Goal: Navigation & Orientation: Find specific page/section

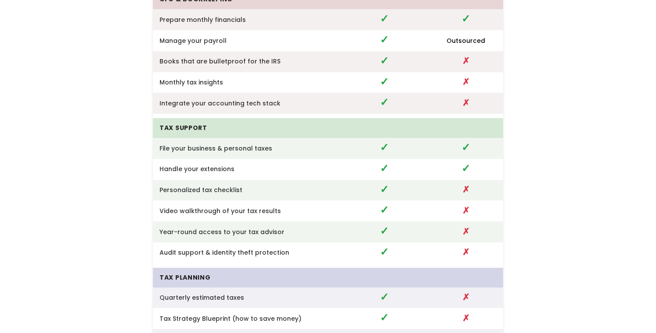
scroll to position [2115, 0]
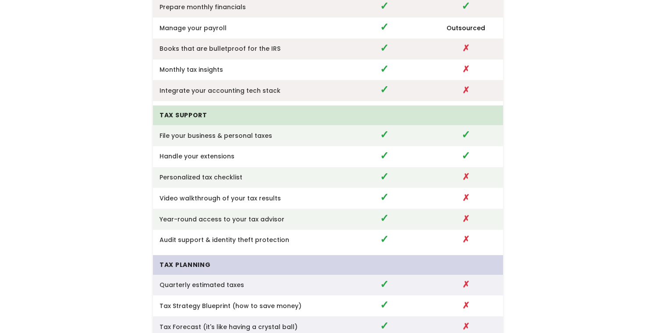
click at [213, 82] on td "Integrate your accounting tech stack" at bounding box center [246, 90] width 187 height 21
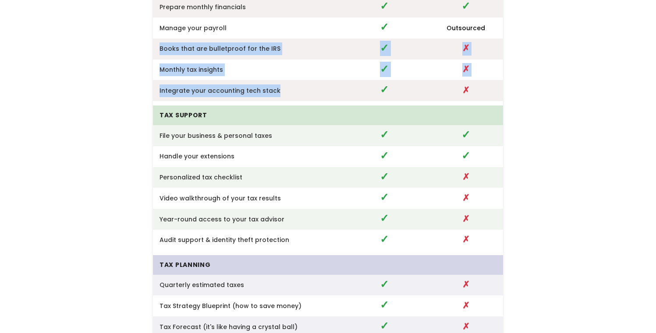
drag, startPoint x: 213, startPoint y: 82, endPoint x: 199, endPoint y: 44, distance: 40.2
click at [199, 44] on tbody "CFO & Bookkeeping Prepare monthly financials ✓ ✓ Manage your payroll ✓ Outsourc…" at bounding box center [328, 211] width 350 height 469
click at [199, 44] on td "Books that are bulletproof for the IRS" at bounding box center [246, 49] width 187 height 21
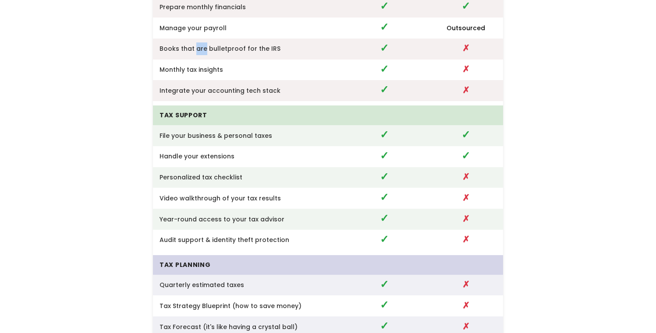
click at [199, 44] on td "Books that are bulletproof for the IRS" at bounding box center [246, 49] width 187 height 21
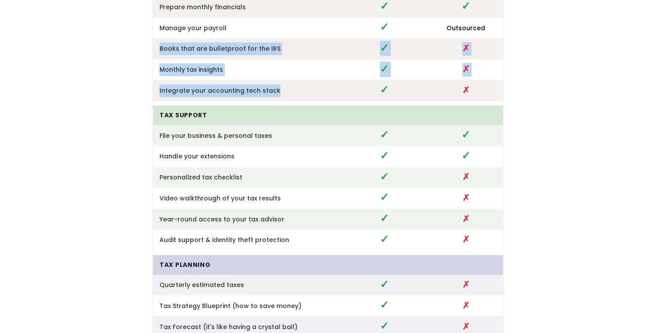
drag, startPoint x: 199, startPoint y: 44, endPoint x: 208, endPoint y: 76, distance: 32.7
click at [208, 76] on tbody "CFO & Bookkeeping Prepare monthly financials ✓ ✓ Manage your payroll ✓ Outsourc…" at bounding box center [328, 211] width 350 height 469
click at [209, 80] on td "Integrate your accounting tech stack" at bounding box center [246, 90] width 187 height 21
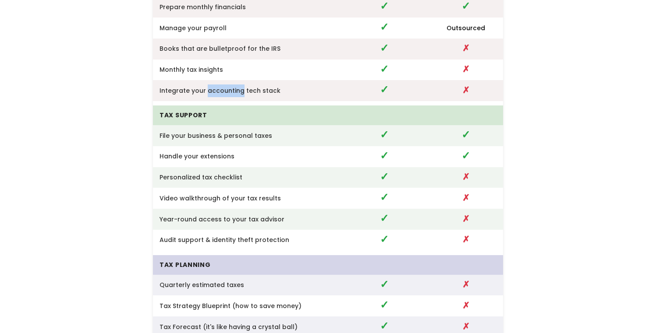
click at [209, 80] on td "Integrate your accounting tech stack" at bounding box center [246, 90] width 187 height 21
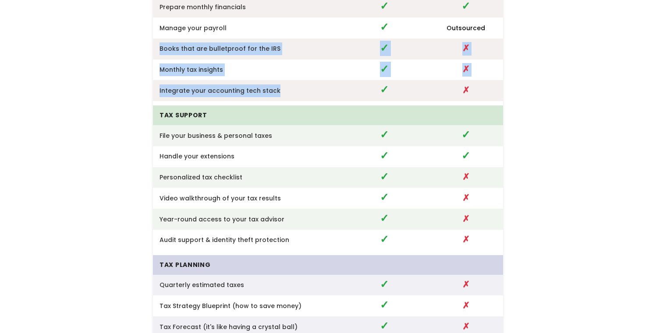
drag, startPoint x: 209, startPoint y: 79, endPoint x: 201, endPoint y: 36, distance: 43.6
click at [201, 36] on tbody "CFO & Bookkeeping Prepare monthly financials ✓ ✓ Manage your payroll ✓ Outsourc…" at bounding box center [328, 211] width 350 height 469
click at [201, 39] on td "Books that are bulletproof for the IRS" at bounding box center [246, 49] width 187 height 21
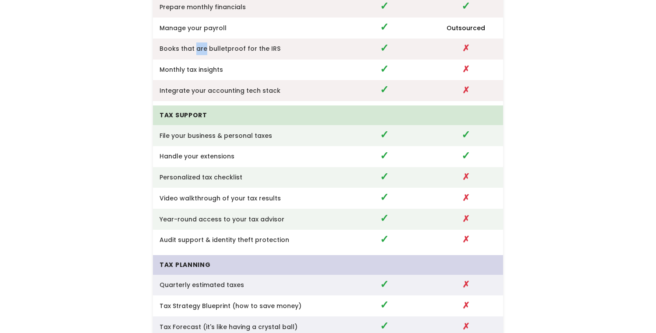
click at [201, 39] on td "Books that are bulletproof for the IRS" at bounding box center [246, 49] width 187 height 21
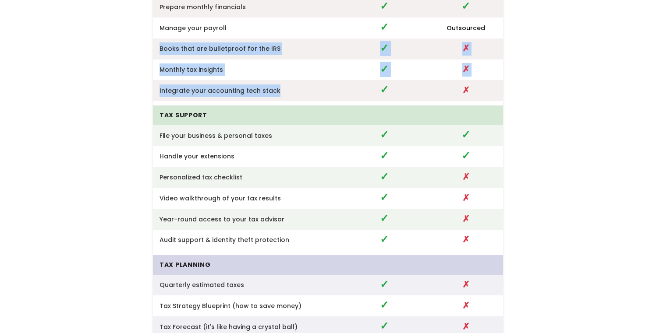
drag, startPoint x: 201, startPoint y: 36, endPoint x: 221, endPoint y: 76, distance: 44.5
click at [221, 76] on tbody "CFO & Bookkeeping Prepare monthly financials ✓ ✓ Manage your payroll ✓ Outsourc…" at bounding box center [328, 211] width 350 height 469
click at [222, 80] on td "Integrate your accounting tech stack" at bounding box center [246, 90] width 187 height 21
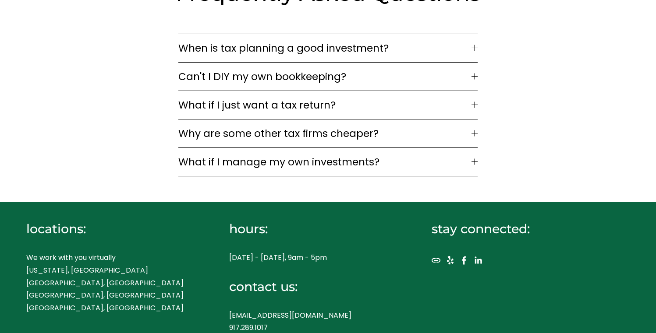
scroll to position [2720, 0]
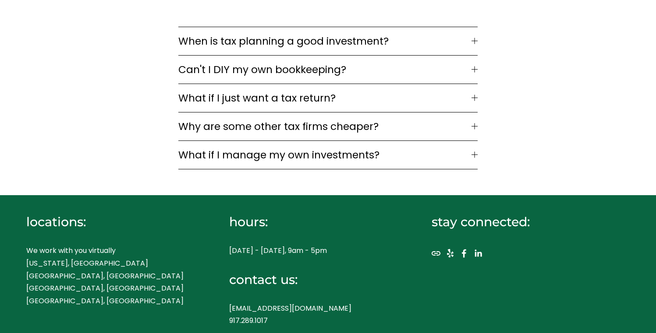
click at [198, 40] on span "When is tax planning a good investment?" at bounding box center [324, 41] width 293 height 15
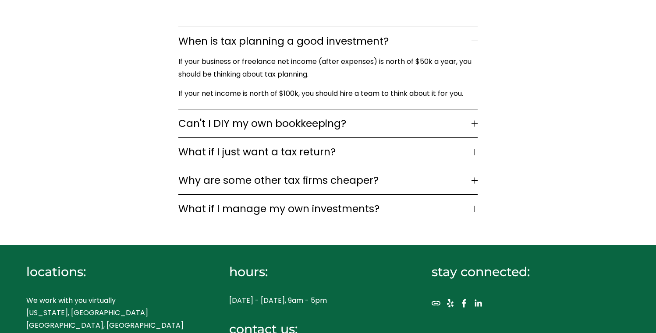
click at [196, 116] on span "Can't I DIY my own bookkeeping?" at bounding box center [324, 123] width 293 height 15
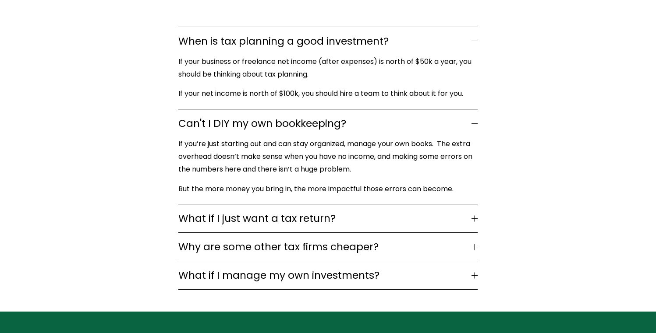
click at [198, 141] on p "If you’re just starting out and can stay organized, manage your own books. The …" at bounding box center [325, 157] width 295 height 38
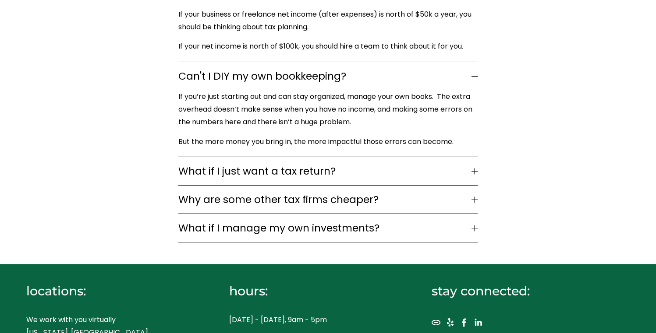
scroll to position [2788, 0]
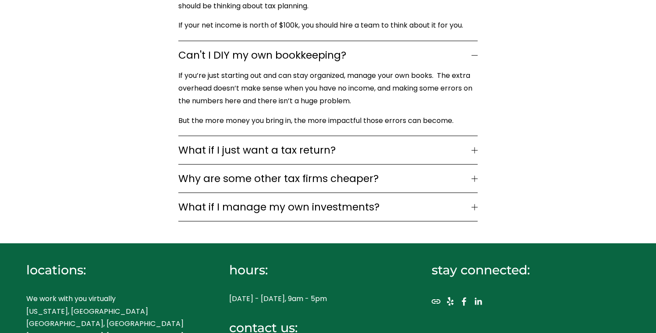
click at [221, 144] on span "What if I just want a tax return?" at bounding box center [324, 150] width 293 height 15
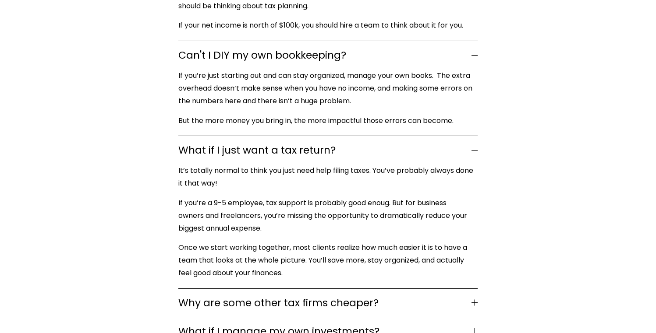
click at [207, 168] on p "It’s totally normal to think you just need help filing taxes. You’ve probably a…" at bounding box center [325, 177] width 295 height 25
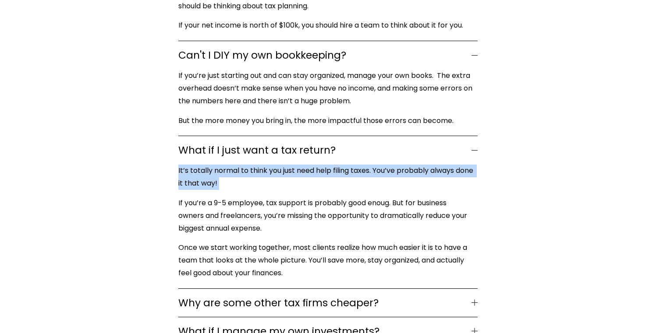
click at [207, 168] on p "It’s totally normal to think you just need help filing taxes. You’ve probably a…" at bounding box center [325, 177] width 295 height 25
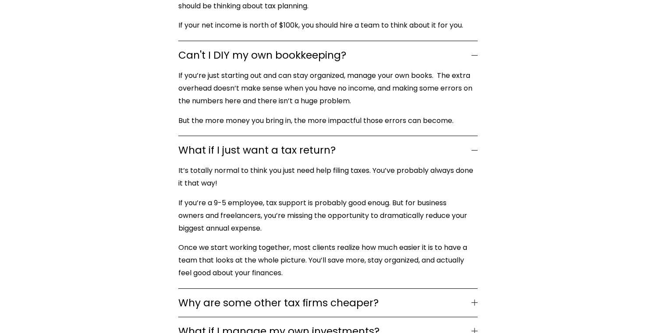
click at [207, 169] on p "It’s totally normal to think you just need help filing taxes. You’ve probably a…" at bounding box center [325, 177] width 295 height 25
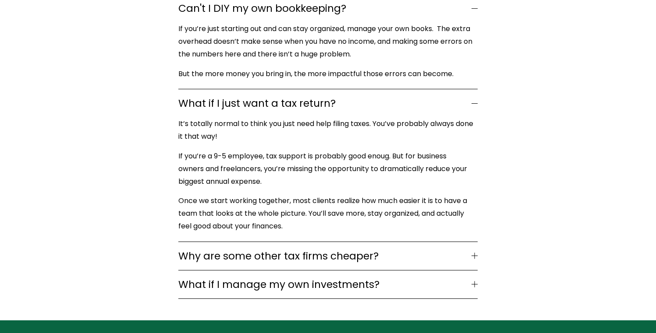
scroll to position [2840, 0]
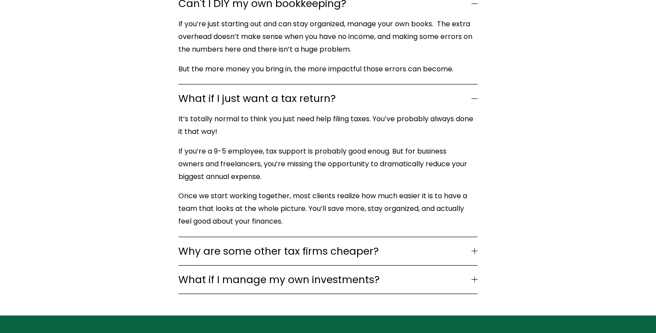
click at [178, 168] on p "If you’re a 9-5 employee, tax support is probably good enoug. But for business …" at bounding box center [325, 164] width 295 height 38
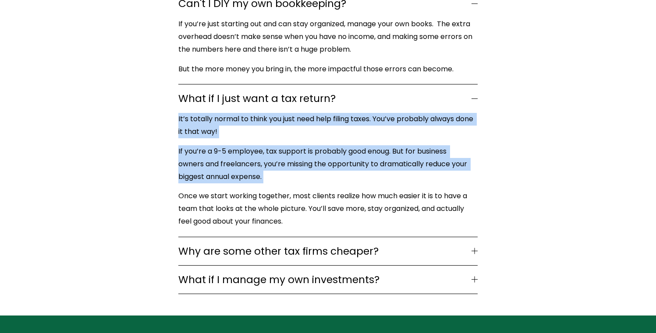
drag, startPoint x: 178, startPoint y: 168, endPoint x: 181, endPoint y: 122, distance: 46.1
click at [181, 122] on div "It’s totally normal to think you just need help filing taxes. You’ve probably a…" at bounding box center [327, 175] width 299 height 124
click at [181, 122] on p "It’s totally normal to think you just need help filing taxes. You’ve probably a…" at bounding box center [325, 125] width 295 height 25
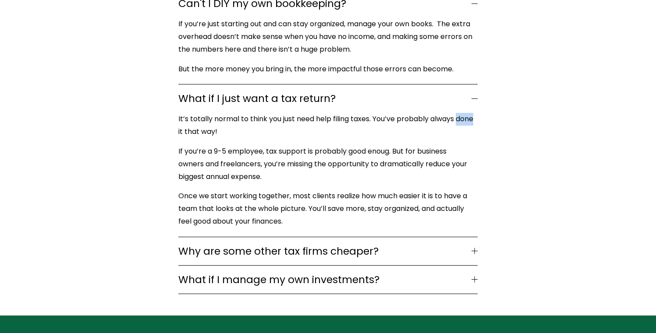
click at [181, 122] on p "It’s totally normal to think you just need help filing taxes. You’ve probably a…" at bounding box center [325, 125] width 295 height 25
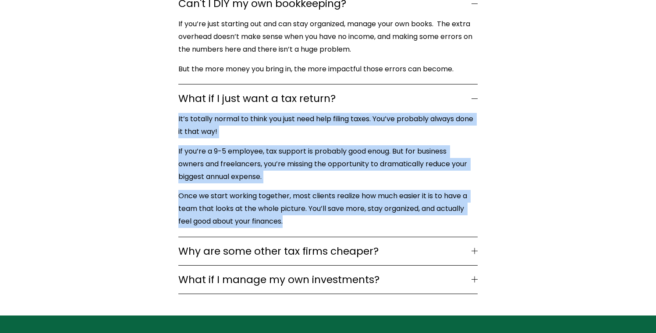
drag, startPoint x: 181, startPoint y: 122, endPoint x: 183, endPoint y: 192, distance: 70.1
click at [183, 192] on div "It’s totally normal to think you just need help filing taxes. You’ve probably a…" at bounding box center [327, 175] width 299 height 124
click at [183, 192] on p "Once we start working together, most clients realize how much easier it is to h…" at bounding box center [325, 209] width 295 height 38
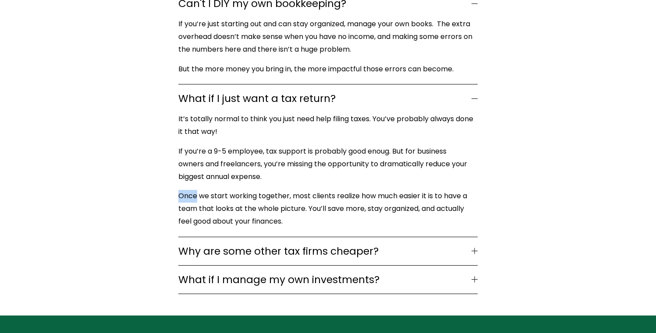
click at [183, 192] on p "Once we start working together, most clients realize how much easier it is to h…" at bounding box center [325, 209] width 295 height 38
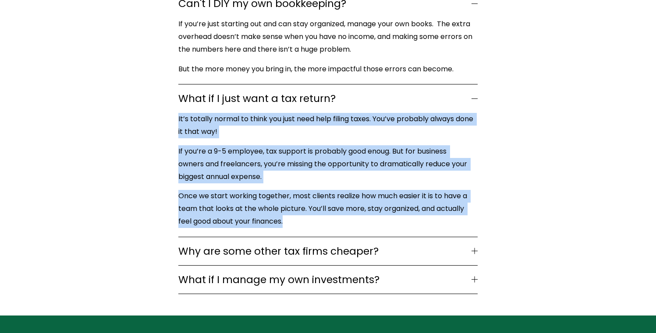
drag, startPoint x: 183, startPoint y: 192, endPoint x: 185, endPoint y: 119, distance: 72.7
click at [185, 119] on div "It’s totally normal to think you just need help filing taxes. You’ve probably a…" at bounding box center [327, 175] width 299 height 124
click at [185, 119] on p "It’s totally normal to think you just need help filing taxes. You’ve probably a…" at bounding box center [325, 125] width 295 height 25
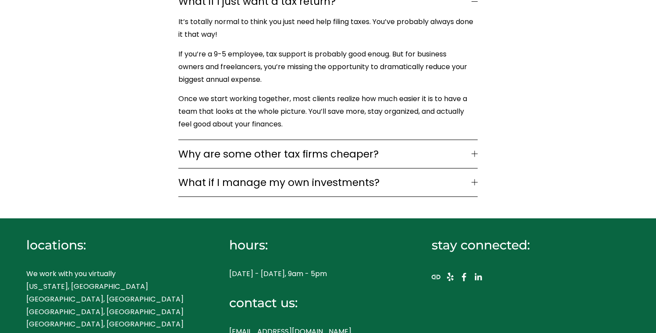
scroll to position [2949, 0]
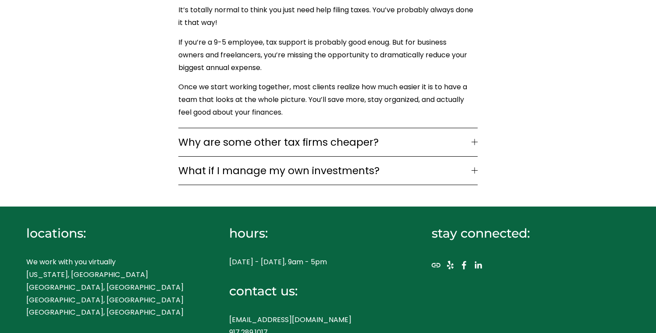
click at [209, 135] on span "Why are some other tax firms cheaper?" at bounding box center [324, 142] width 293 height 15
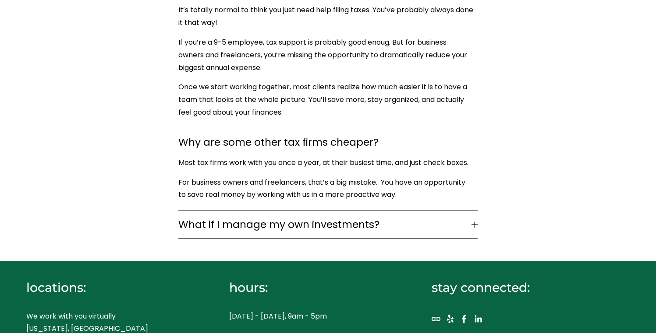
click at [199, 211] on button "What if I manage my own investments?" at bounding box center [327, 225] width 299 height 28
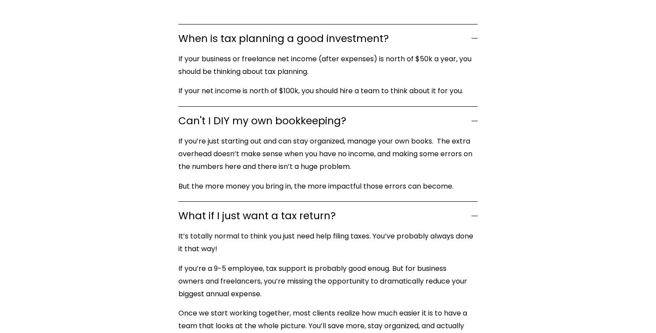
scroll to position [2629, 0]
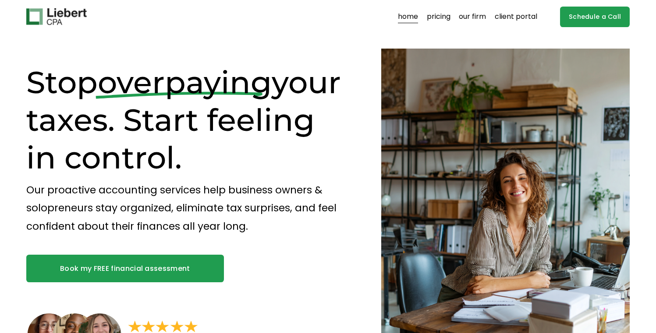
click at [510, 21] on link "client portal" at bounding box center [515, 17] width 42 height 14
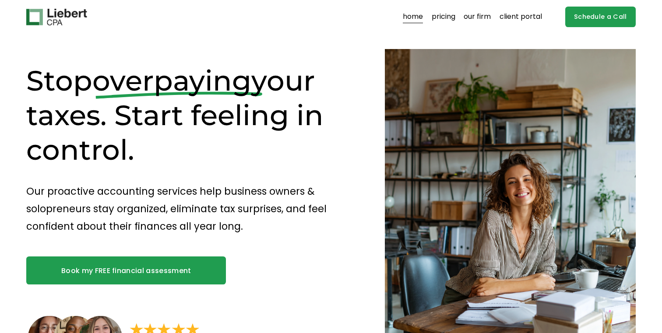
click at [519, 18] on link "client portal" at bounding box center [521, 17] width 42 height 14
click at [511, 24] on div "home pricing our firm client portal" at bounding box center [284, 17] width 516 height 17
click at [514, 17] on link "client portal" at bounding box center [521, 17] width 42 height 14
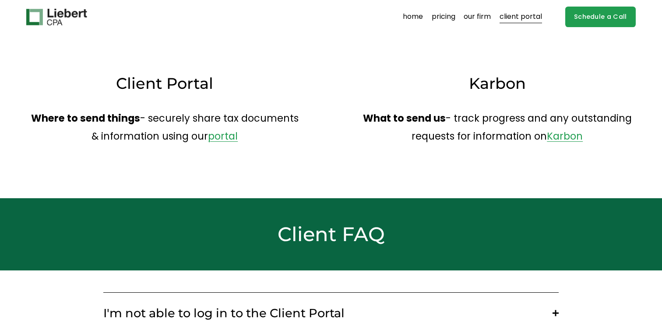
click at [434, 13] on link "pricing" at bounding box center [444, 17] width 24 height 14
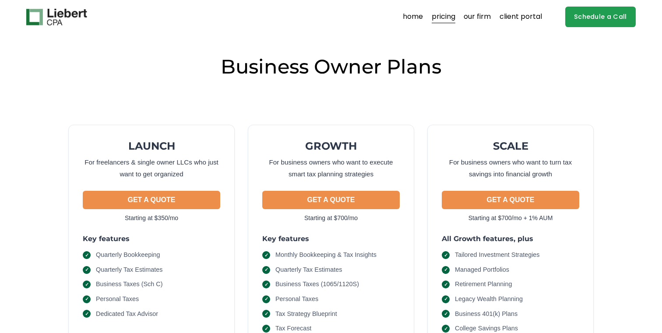
click at [510, 18] on link "client portal" at bounding box center [521, 17] width 42 height 14
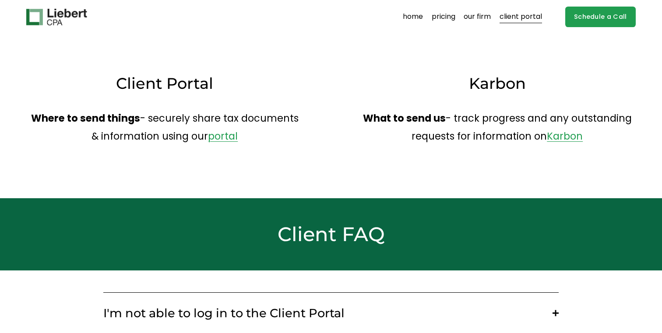
click at [78, 11] on img at bounding box center [56, 17] width 60 height 17
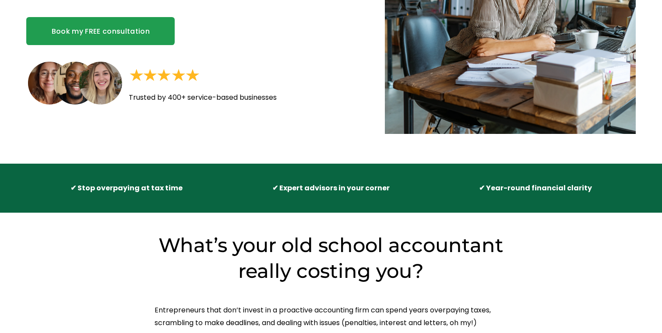
scroll to position [402, 0]
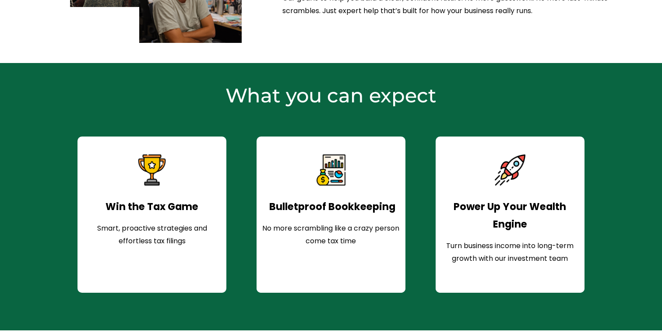
scroll to position [669, 0]
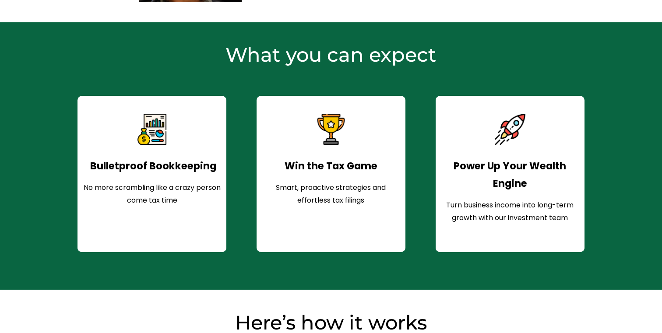
scroll to position [645, 0]
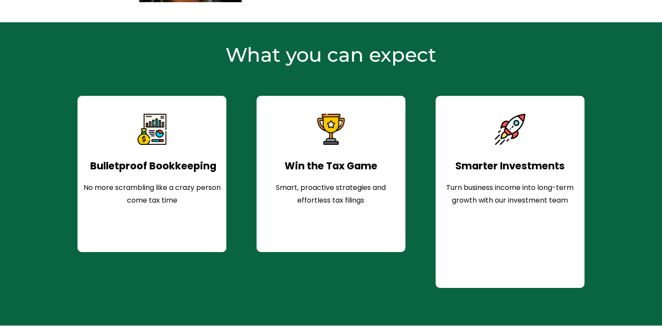
scroll to position [645, 0]
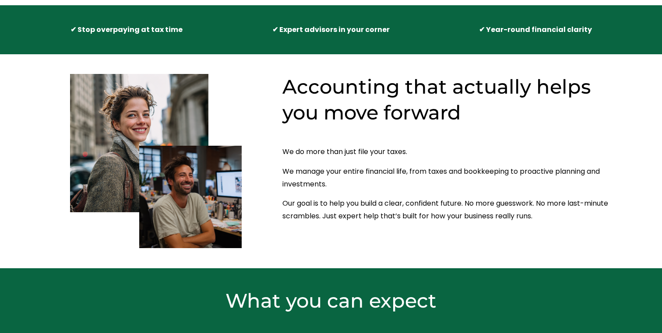
scroll to position [365, 0]
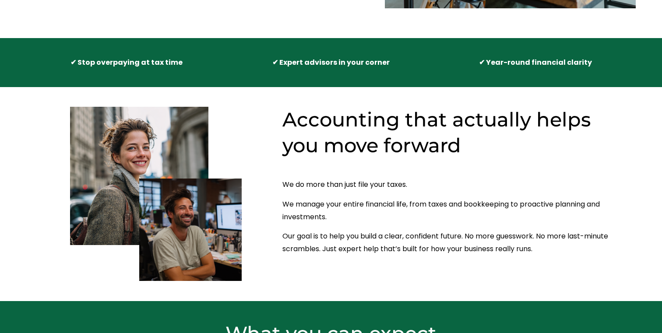
click at [365, 205] on p "We manage your entire financial life, from taxes and bookkeeping to proactive p…" at bounding box center [446, 210] width 328 height 25
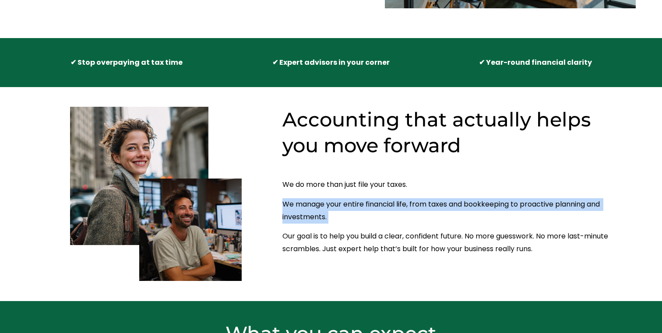
click at [365, 205] on p "We manage your entire financial life, from taxes and bookkeeping to proactive p…" at bounding box center [446, 210] width 328 height 25
copy p "We manage your entire financial life, from taxes and bookkeeping to proactive p…"
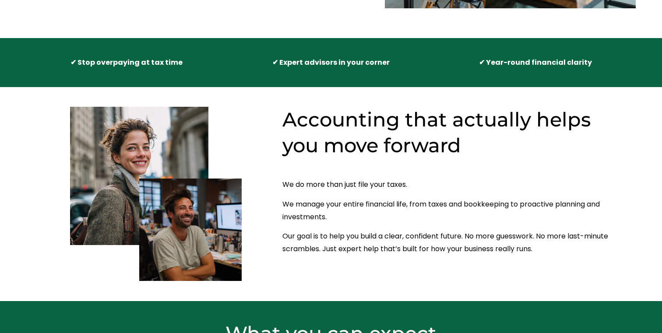
click at [369, 239] on p "Our goal is to help you build a clear, confident future. No more guesswork. No …" at bounding box center [446, 242] width 328 height 25
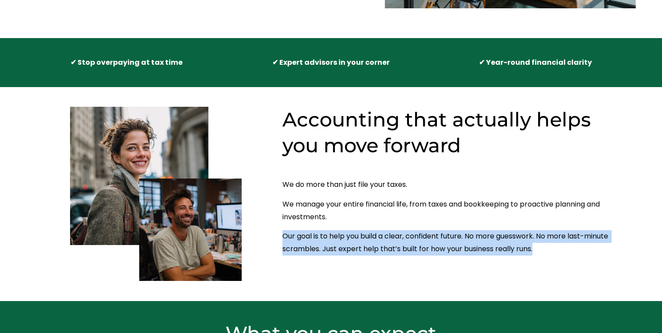
click at [369, 239] on p "Our goal is to help you build a clear, confident future. No more guesswork. No …" at bounding box center [446, 242] width 328 height 25
copy article "Our goal is to help you build a clear, confident future. No more guesswork. No …"
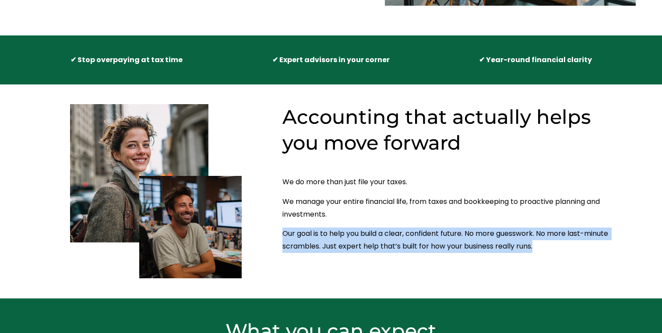
scroll to position [323, 0]
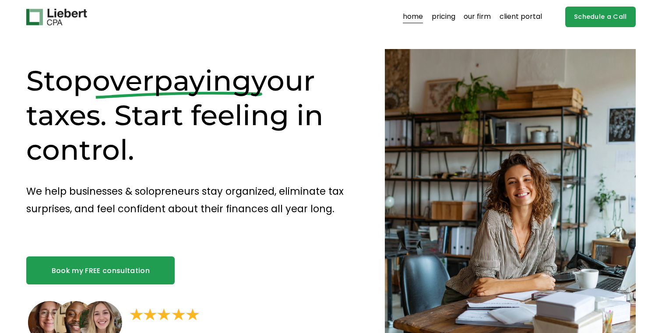
click at [78, 13] on img at bounding box center [56, 17] width 60 height 17
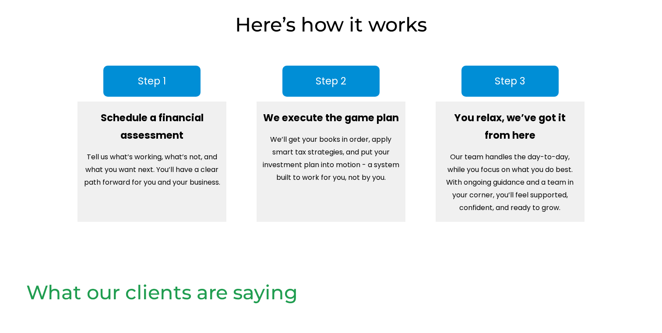
scroll to position [997, 0]
